Goal: Task Accomplishment & Management: Manage account settings

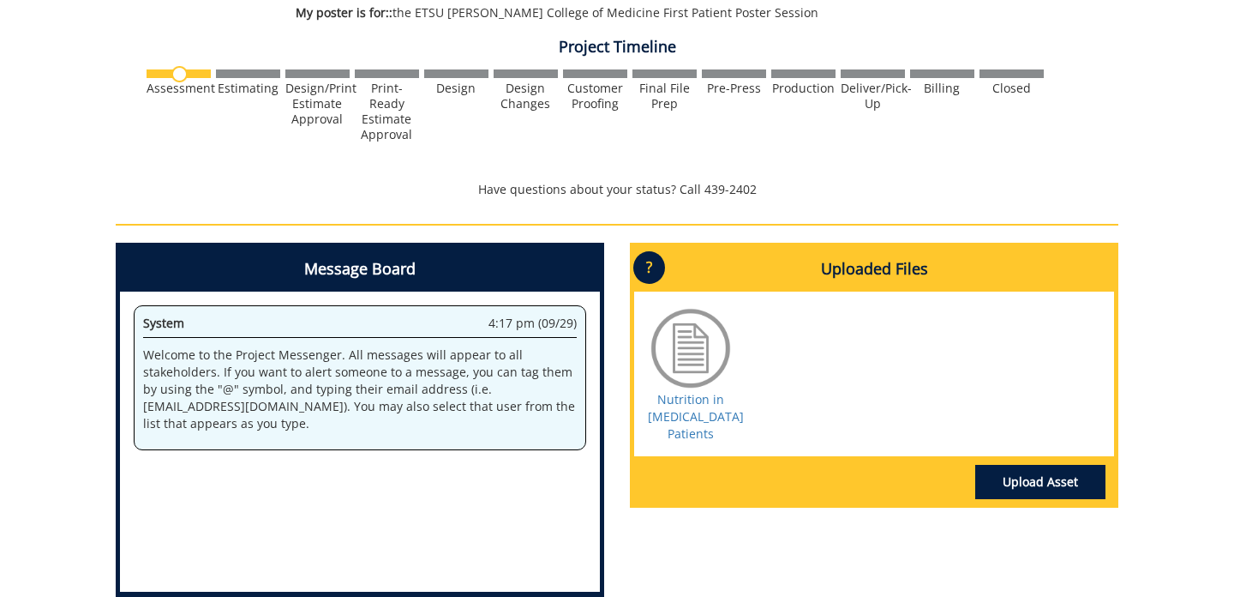
scroll to position [527, 0]
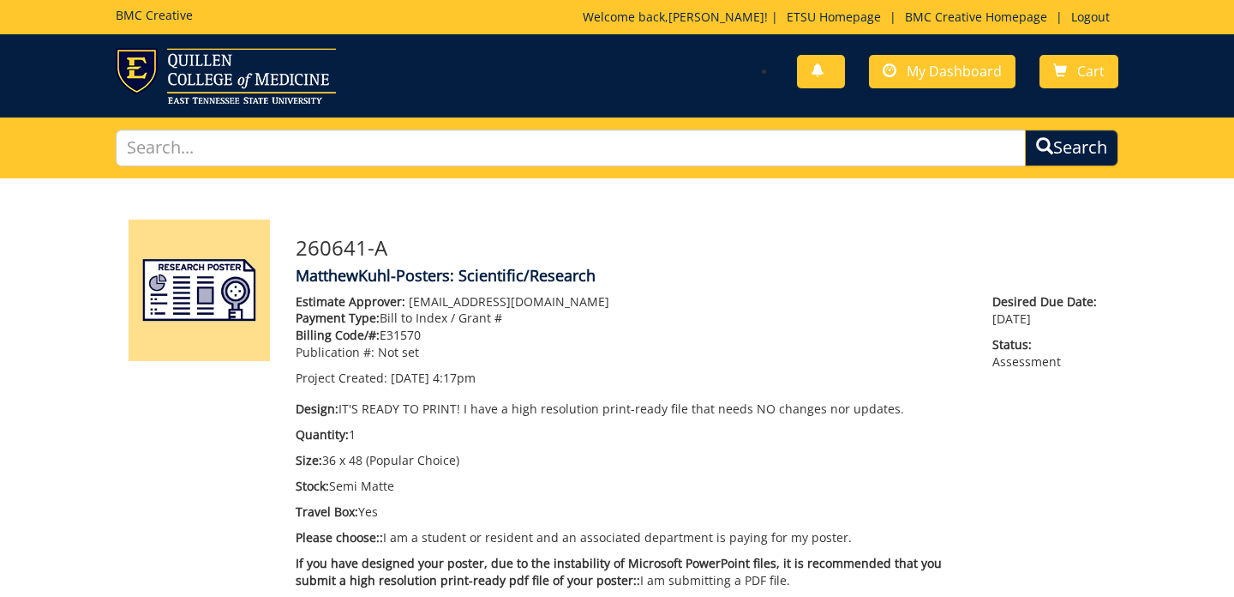
scroll to position [527, 0]
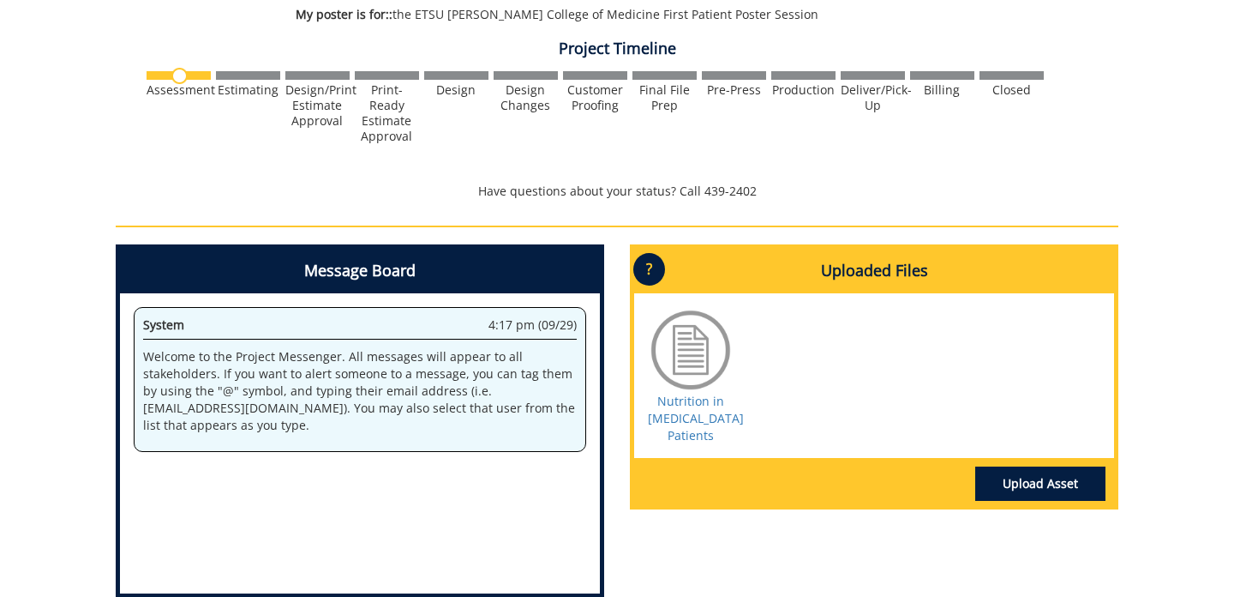
scroll to position [539, 0]
